Goal: Task Accomplishment & Management: Manage account settings

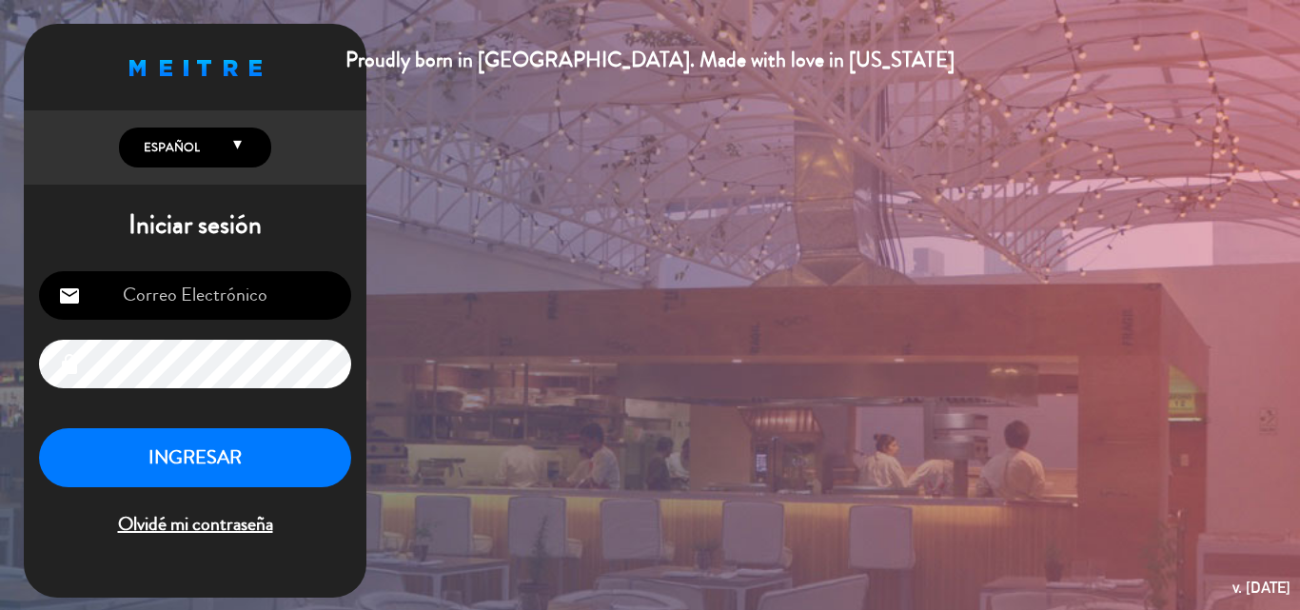
type input "[EMAIL_ADDRESS][DOMAIN_NAME]"
click at [210, 466] on button "INGRESAR" at bounding box center [195, 458] width 312 height 60
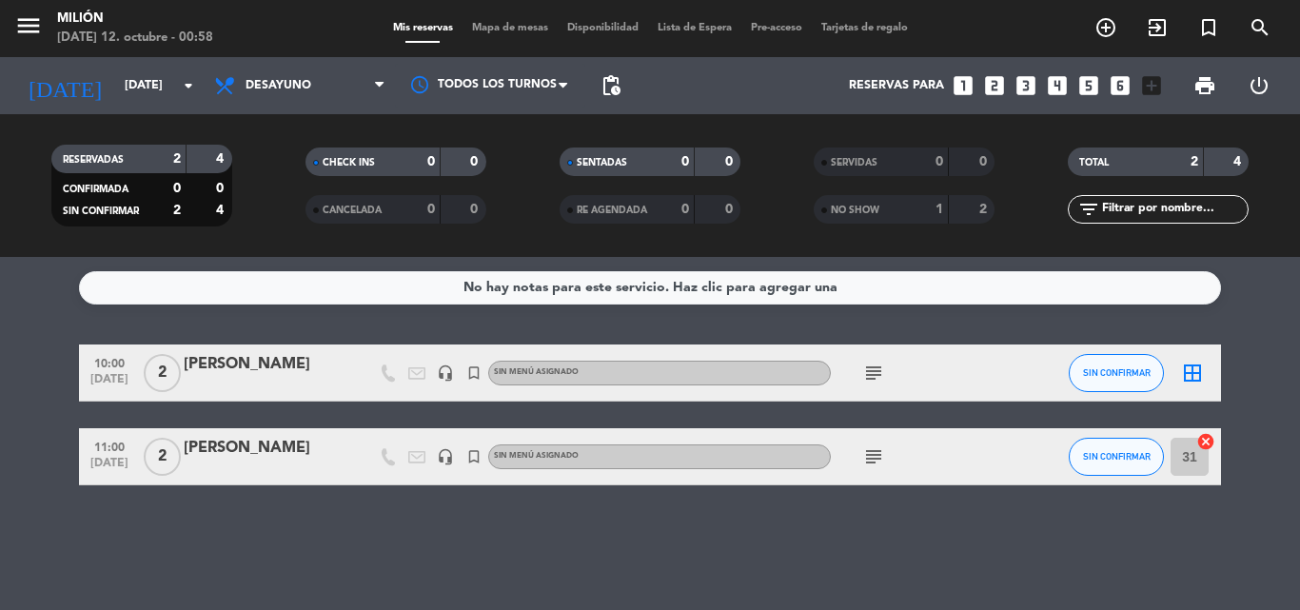
click at [186, 514] on div "No hay notas para este servicio. Haz clic para agregar una 10:00 [DATE] 2 [PERS…" at bounding box center [650, 433] width 1300 height 353
